Goal: Task Accomplishment & Management: Complete application form

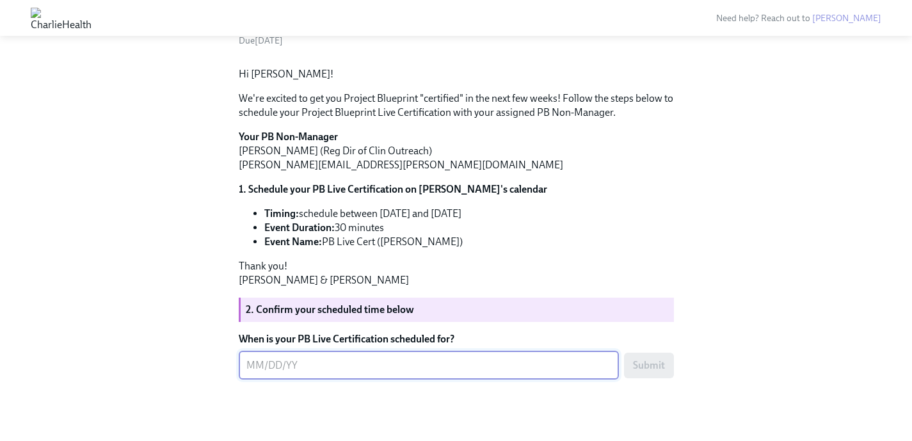
scroll to position [152, 0]
click at [576, 287] on div "Hi [PERSON_NAME]! We're excited to get you Project Blueprint "certified" in the…" at bounding box center [456, 177] width 435 height 220
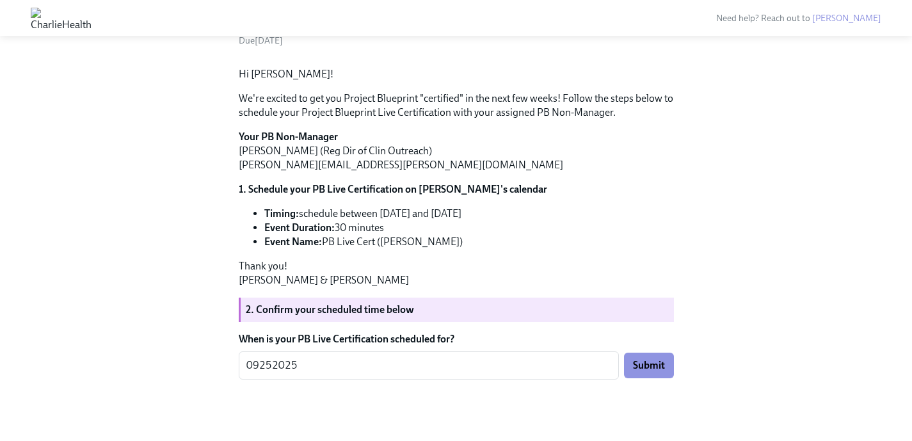
scroll to position [194, 0]
click at [258, 366] on textarea "09252025" at bounding box center [428, 365] width 365 height 15
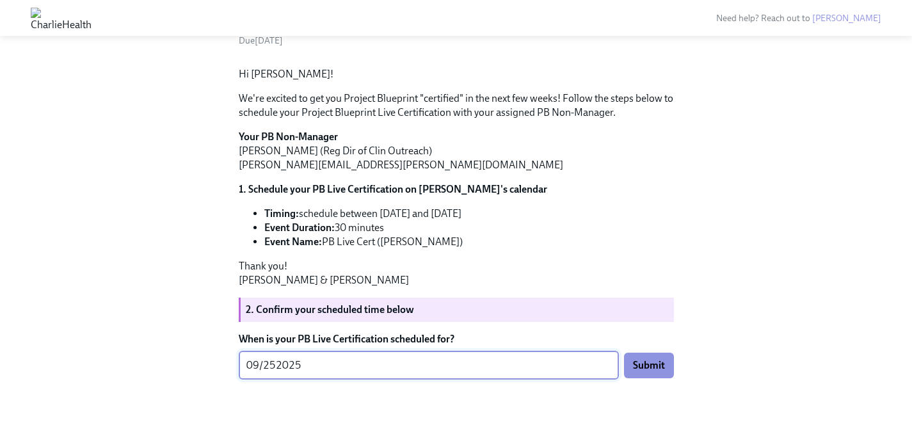
click at [279, 367] on textarea "09/252025" at bounding box center [428, 365] width 365 height 15
click at [275, 367] on textarea "09/252025" at bounding box center [428, 365] width 365 height 15
type textarea "[DATE]"
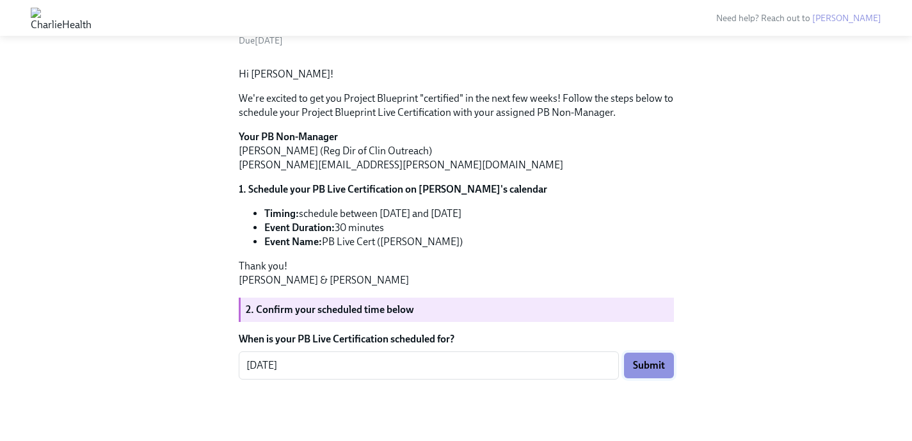
click at [655, 365] on span "Submit" at bounding box center [649, 365] width 32 height 13
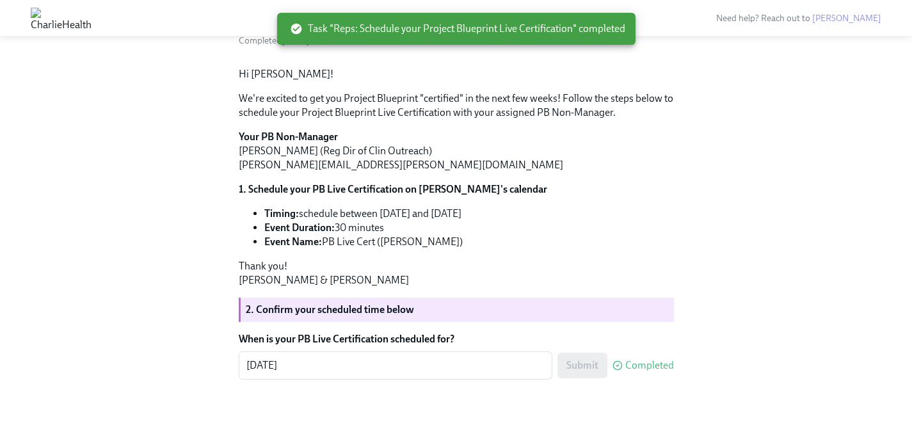
scroll to position [0, 0]
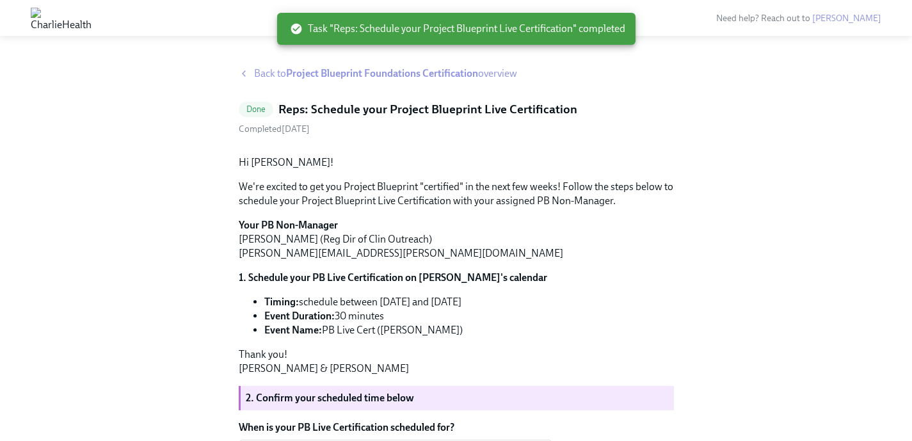
click at [262, 74] on span "Back to Project Blueprint Foundations Certification overview" at bounding box center [385, 74] width 263 height 14
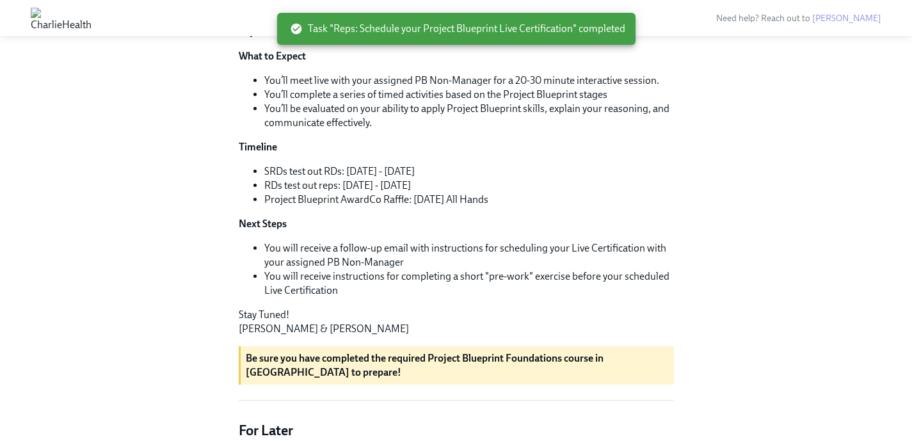
scroll to position [271, 0]
